Goal: Task Accomplishment & Management: Manage account settings

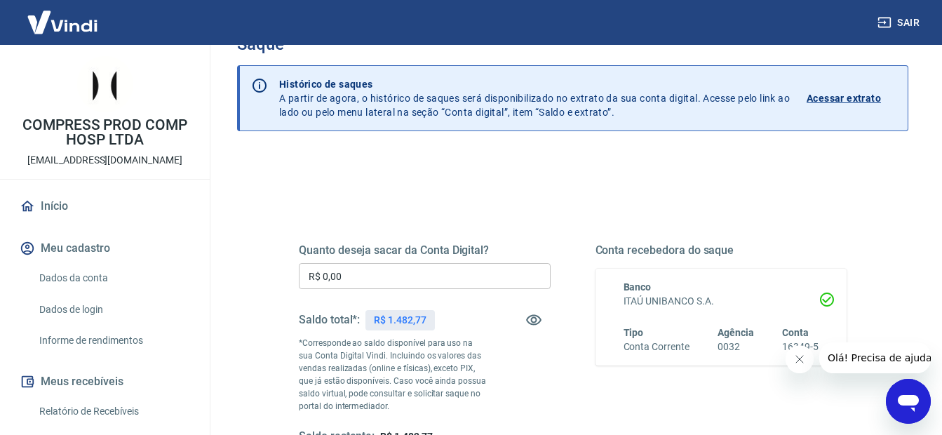
scroll to position [140, 0]
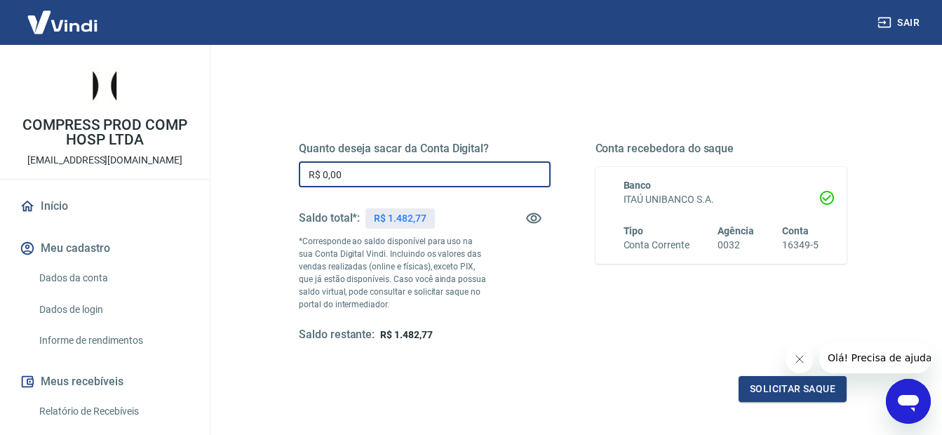
drag, startPoint x: 436, startPoint y: 180, endPoint x: 195, endPoint y: 163, distance: 241.8
click at [195, 163] on div "Sair COMPRESS PROD COMP HOSP LTDA [EMAIL_ADDRESS][DOMAIN_NAME] Início Meu cadas…" at bounding box center [471, 77] width 942 height 435
drag, startPoint x: 386, startPoint y: 172, endPoint x: 218, endPoint y: 171, distance: 167.6
click at [214, 175] on div "Saque Histórico de saques A partir de agora, o histórico de saques será disponi…" at bounding box center [572, 184] width 739 height 559
type input "R$ 0,00"
